Goal: Unclear

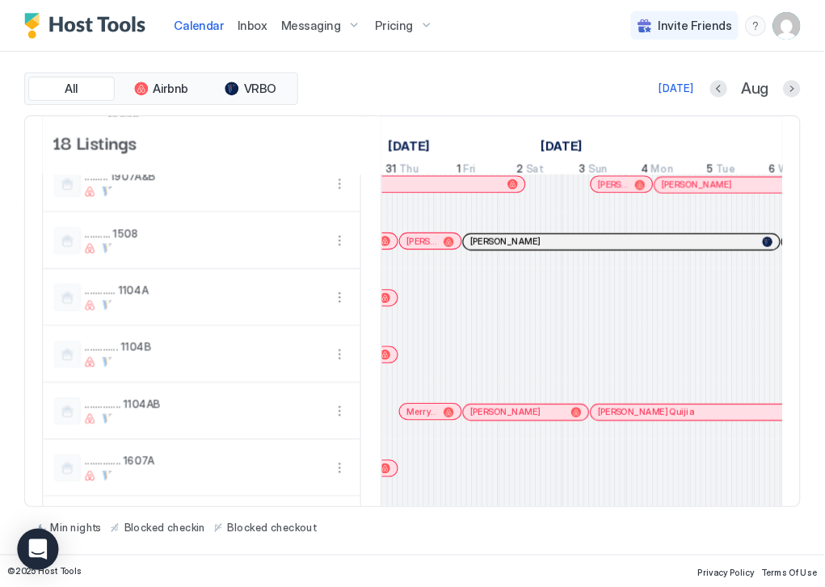
scroll to position [424, 0]
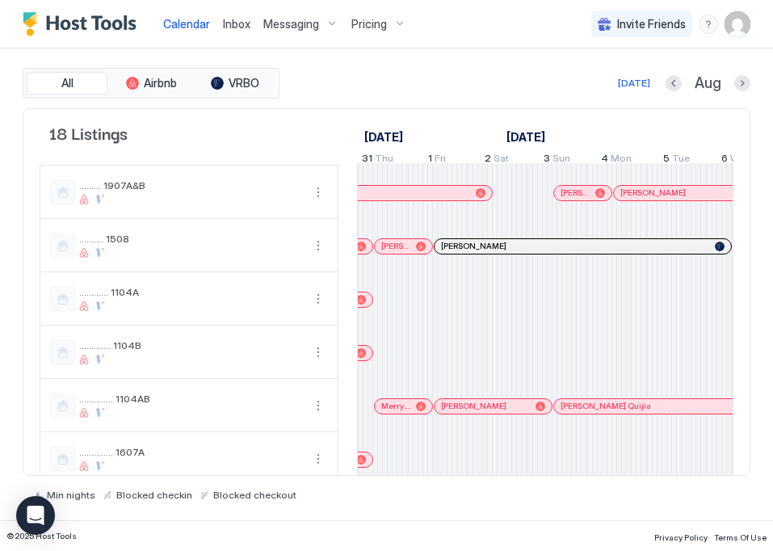
click at [477, 69] on div "All Airbnb VRBO [DATE] Aug" at bounding box center [387, 83] width 728 height 31
drag, startPoint x: 496, startPoint y: 26, endPoint x: 458, endPoint y: 29, distance: 38.1
click at [496, 26] on div "Calendar Inbox Messaging Pricing Invite Friends [DEMOGRAPHIC_DATA]" at bounding box center [386, 24] width 773 height 48
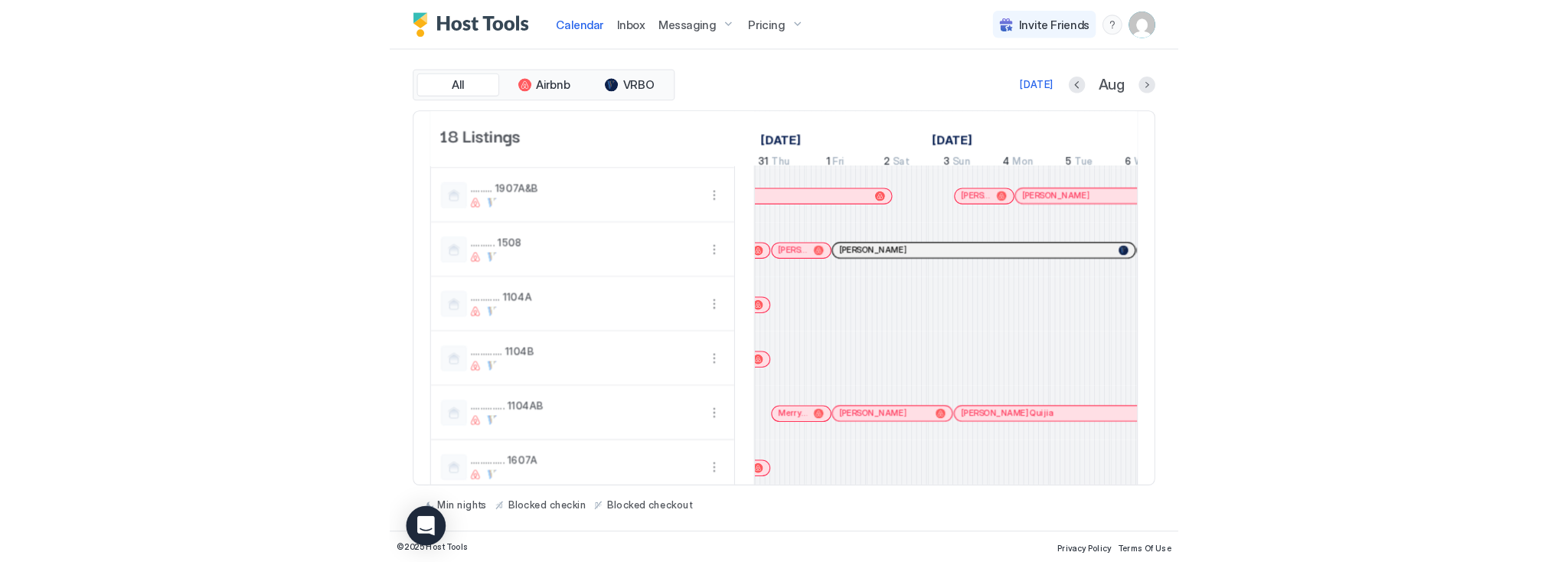
scroll to position [0, 916]
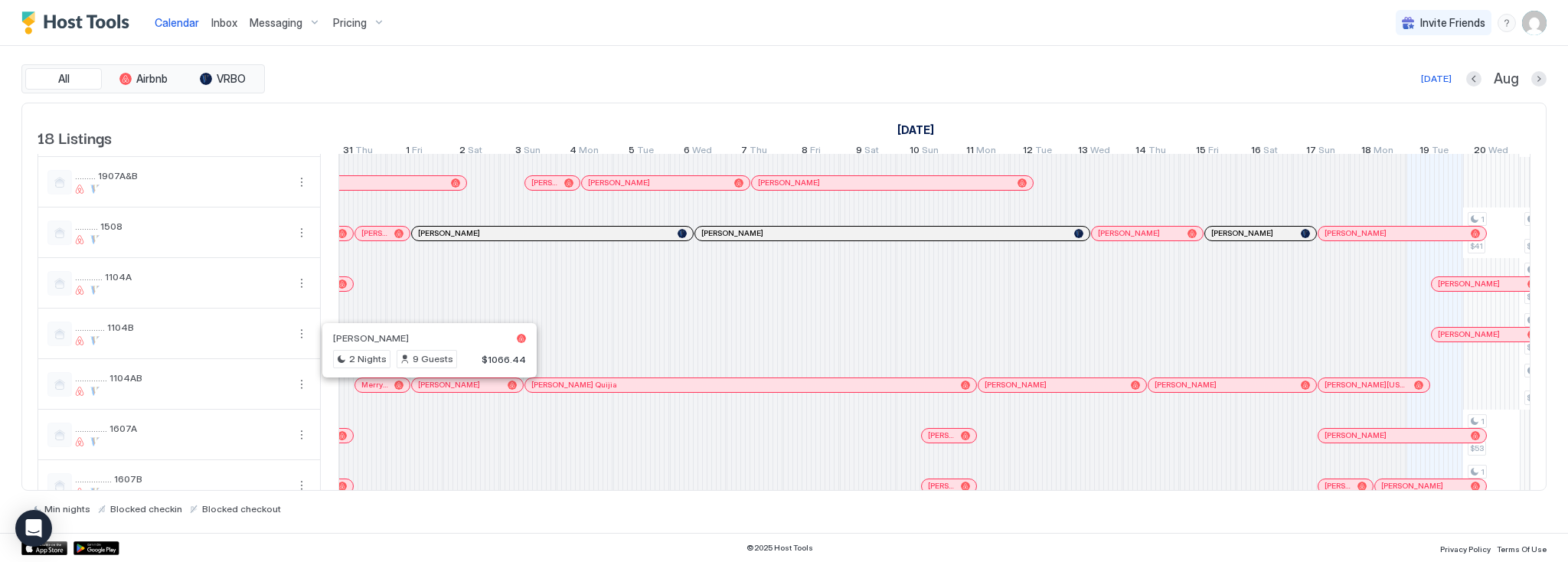
click at [420, 416] on div at bounding box center [415, 434] width 57 height 50
click at [553, 315] on div at bounding box center [528, 208] width 57 height 909
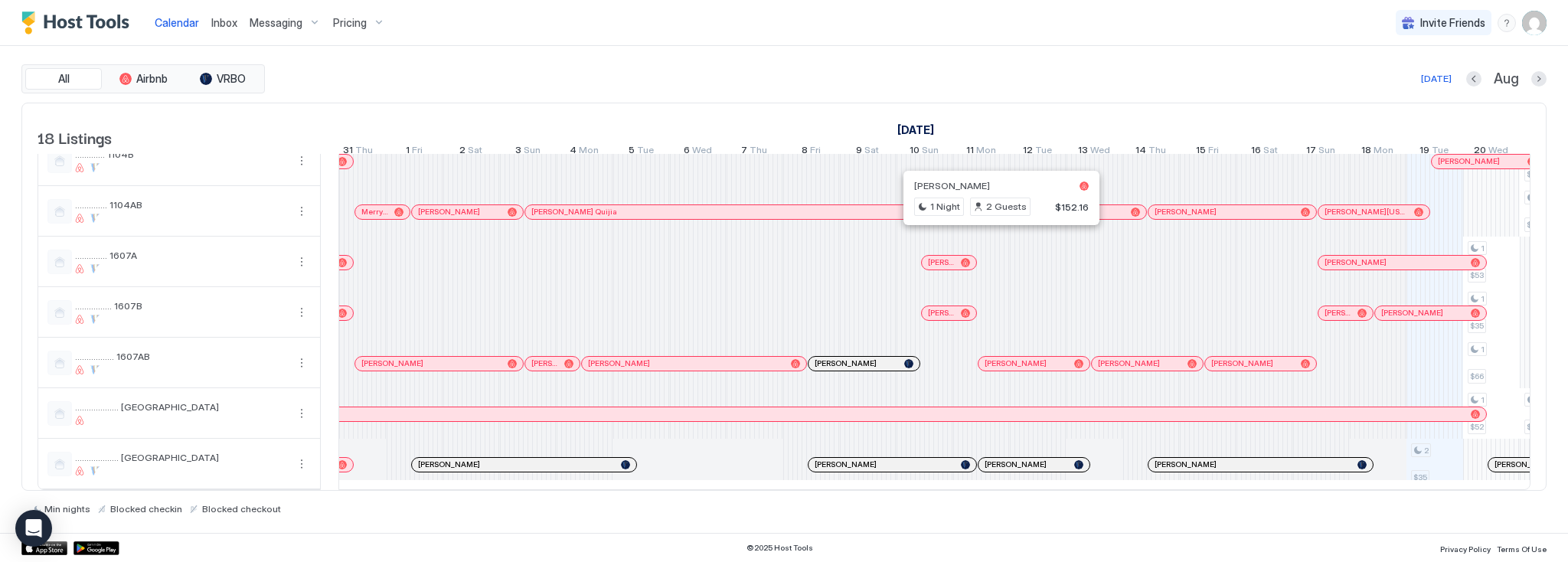
scroll to position [527, 0]
